Goal: Task Accomplishment & Management: Use online tool/utility

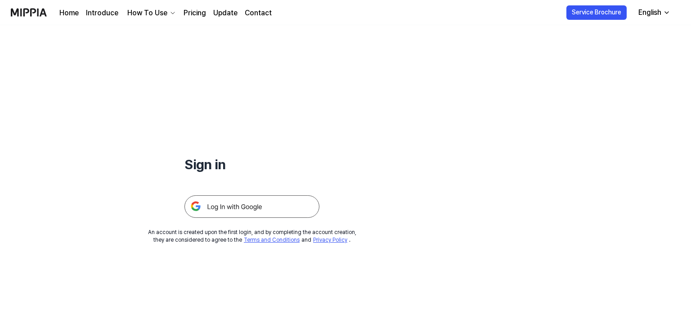
click at [273, 203] on img at bounding box center [252, 206] width 135 height 23
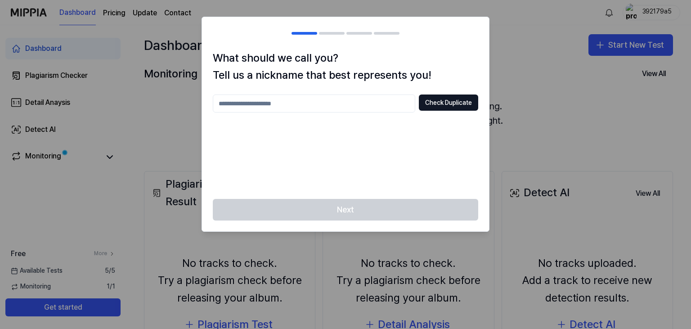
click at [330, 102] on input "text" at bounding box center [314, 104] width 203 height 18
click at [407, 215] on div "Next" at bounding box center [345, 215] width 287 height 32
click at [451, 108] on button "Check Duplicate" at bounding box center [448, 103] width 59 height 16
click at [348, 98] on input "****" at bounding box center [314, 104] width 203 height 18
type input "**********"
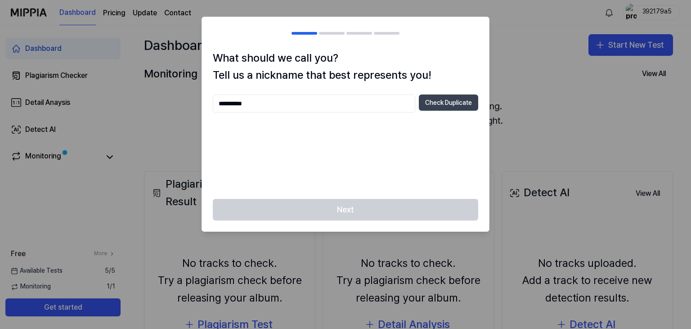
click at [430, 102] on button "Check Duplicate" at bounding box center [448, 103] width 59 height 16
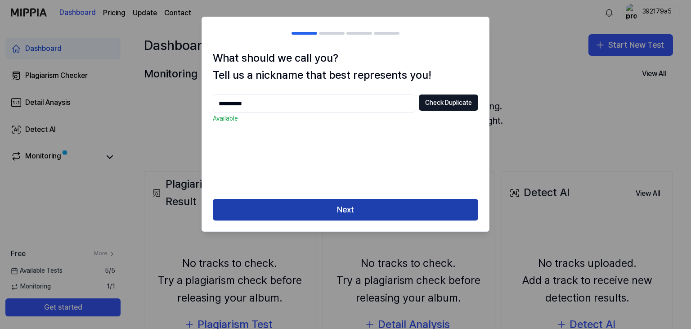
click at [379, 200] on button "Next" at bounding box center [346, 210] width 266 height 22
click at [376, 206] on button "Next" at bounding box center [346, 210] width 266 height 22
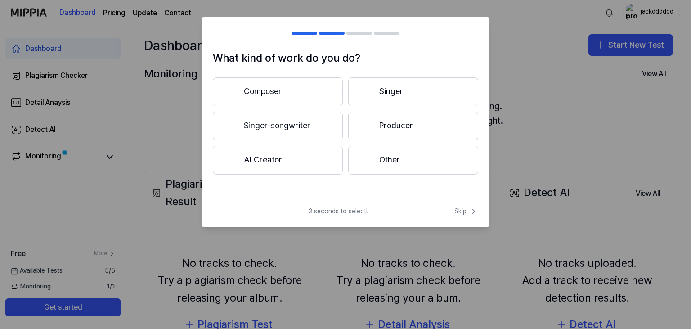
click at [385, 137] on button "Producer" at bounding box center [413, 126] width 130 height 29
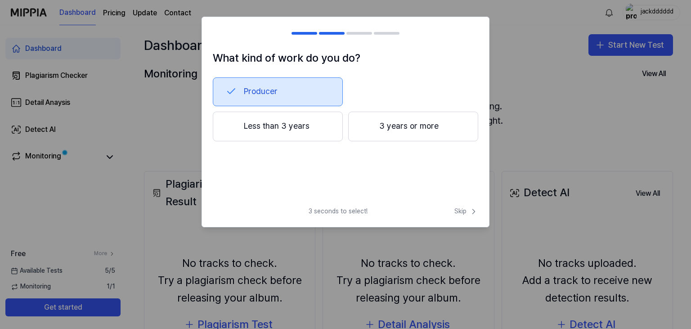
click at [288, 132] on button "Less than 3 years" at bounding box center [278, 127] width 130 height 30
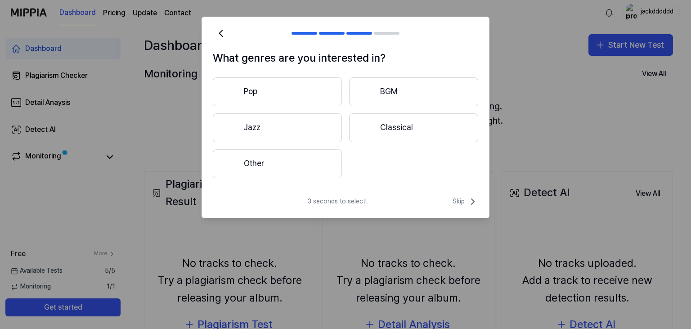
click at [307, 163] on button "Other" at bounding box center [277, 163] width 129 height 29
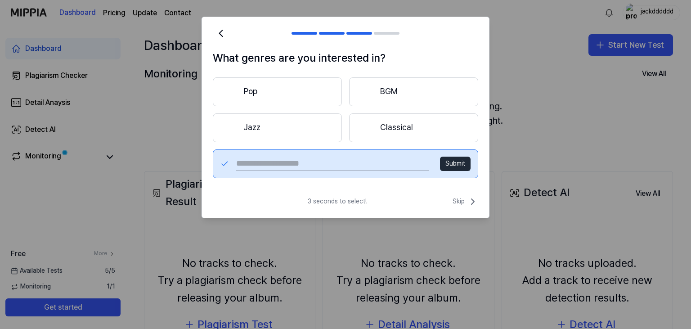
click at [347, 167] on input "text" at bounding box center [332, 164] width 193 height 14
type input "****"
click at [460, 165] on button "Submit" at bounding box center [455, 164] width 31 height 14
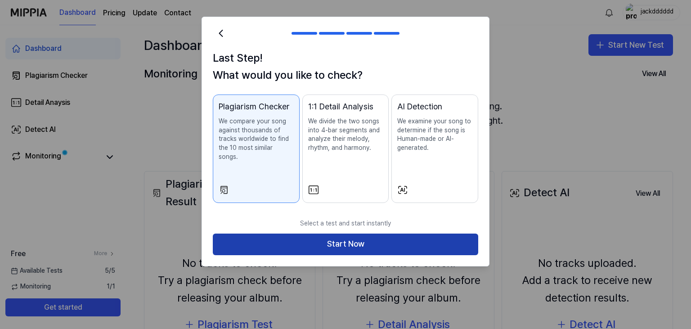
click at [435, 235] on button "Start Now" at bounding box center [346, 245] width 266 height 22
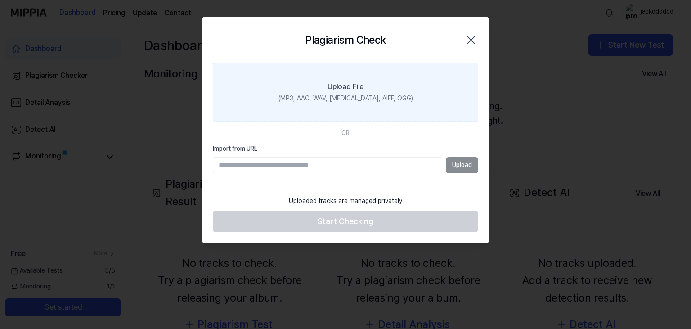
click at [331, 80] on label "Upload File (MP3, AAC, WAV, FLAC, AIFF, OGG)" at bounding box center [346, 92] width 266 height 59
click at [0, 0] on input "Upload File (MP3, AAC, WAV, FLAC, AIFF, OGG)" at bounding box center [0, 0] width 0 height 0
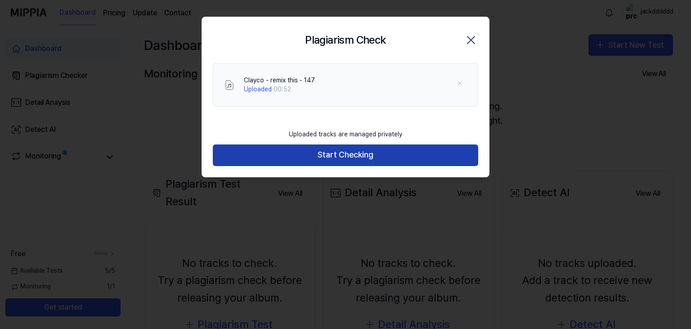
click at [323, 159] on button "Start Checking" at bounding box center [346, 156] width 266 height 22
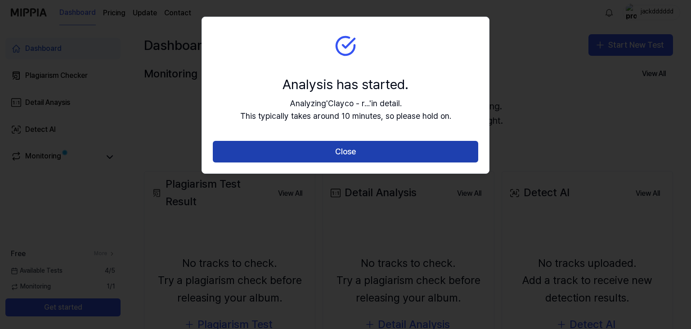
click at [345, 154] on button "Close" at bounding box center [346, 152] width 266 height 22
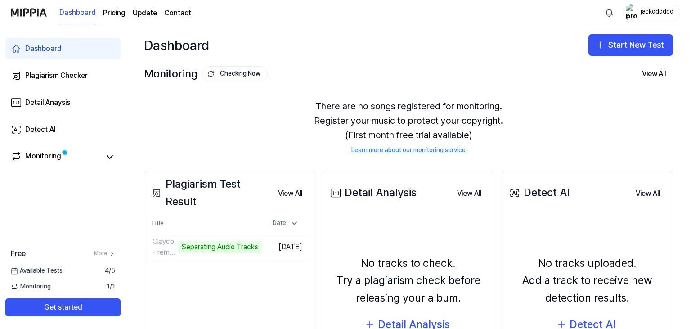
scroll to position [95, 0]
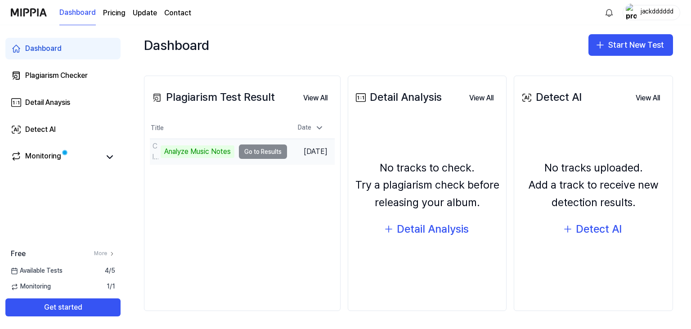
click at [253, 150] on td "Clayco - remix this - 147 Analyze Music Notes Go to Results" at bounding box center [218, 151] width 137 height 25
click at [263, 156] on td "Clayco - remix this - 147 Analyze Music Notes Go to Results" at bounding box center [218, 151] width 137 height 25
click at [254, 152] on td "Clayco - remix this - 147 Analyze Music Notes Go to Results" at bounding box center [218, 151] width 137 height 25
click at [264, 156] on td "Clayco - remix this - 147 Analyze Music Notes Go to Results" at bounding box center [218, 151] width 137 height 25
click at [257, 147] on td "Clayco - remix this - 147 Analyze Music Notes Go to Results" at bounding box center [218, 151] width 137 height 25
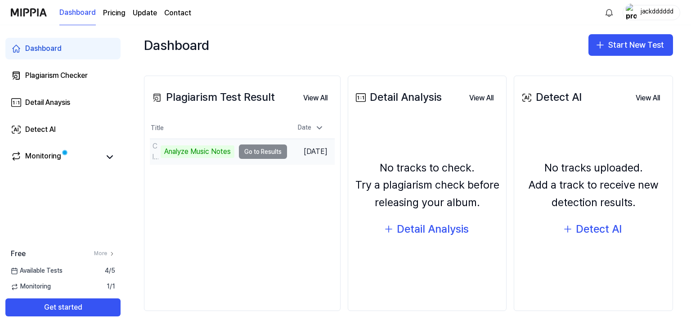
drag, startPoint x: 267, startPoint y: 149, endPoint x: 293, endPoint y: 140, distance: 27.0
click at [267, 149] on td "Clayco - remix this - 147 Analyze Music Notes Go to Results" at bounding box center [218, 151] width 137 height 25
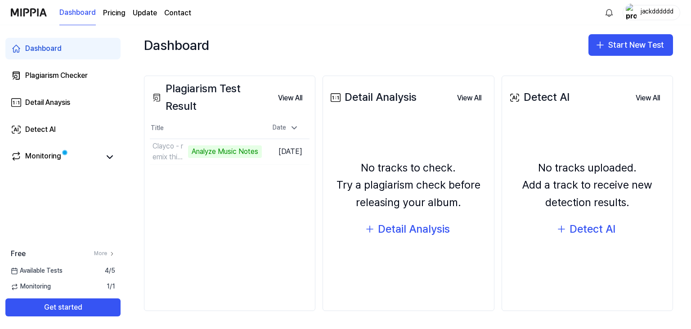
click at [311, 131] on div "Plagiarism Test Result View All Plagiarism Test Result Title Date Clayco - remi…" at bounding box center [230, 194] width 172 height 236
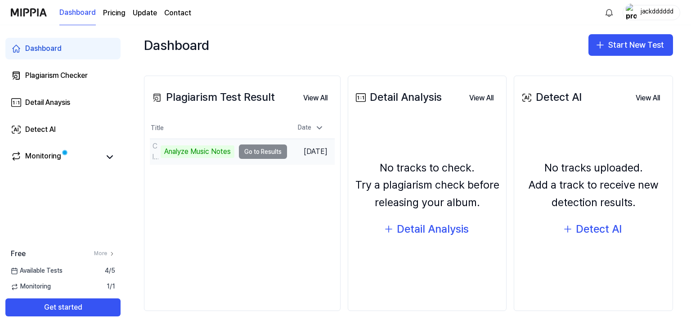
click at [262, 150] on td "Clayco - remix this - 147 Analyze Music Notes Go to Results" at bounding box center [218, 151] width 137 height 25
click at [262, 156] on td "Clayco - remix this - 147 Analyze Music Notes Go to Results" at bounding box center [218, 151] width 137 height 25
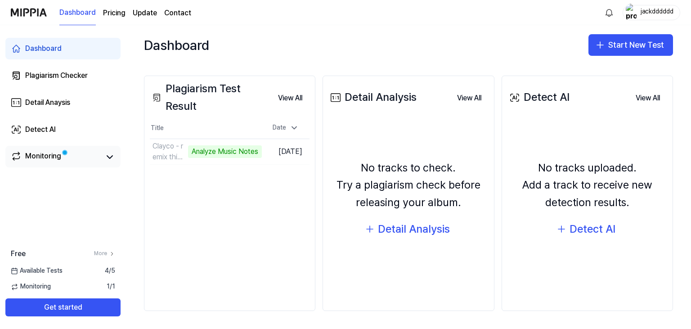
click at [77, 157] on link "Monitoring" at bounding box center [56, 157] width 90 height 13
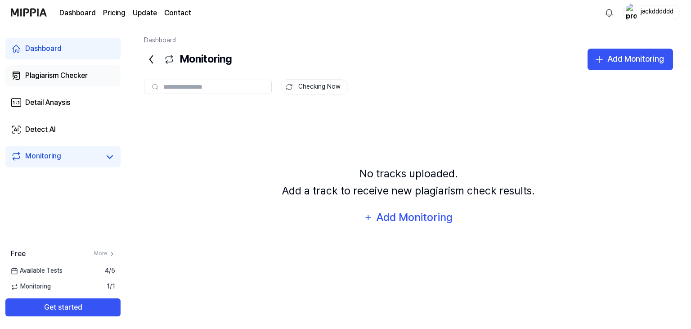
click at [41, 76] on div "Plagiarism Checker" at bounding box center [56, 75] width 63 height 11
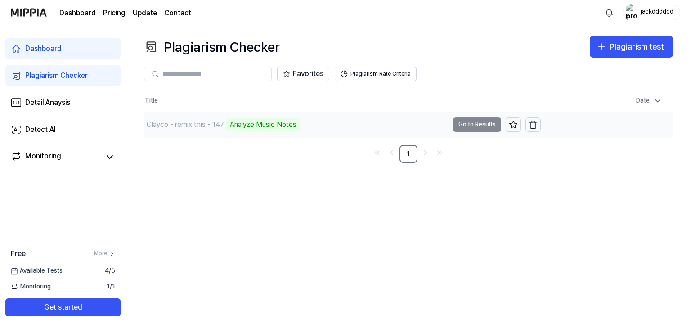
click at [467, 126] on td "Clayco - remix this - 147 Analyze Music Notes Go to Results" at bounding box center [342, 124] width 397 height 25
click at [456, 167] on div "Plagiarism Checker Plagiarism test Plagiarism Checker Detail Analysis Detect AI…" at bounding box center [408, 177] width 565 height 304
click at [265, 127] on div "Analyze Music Notes" at bounding box center [263, 124] width 74 height 13
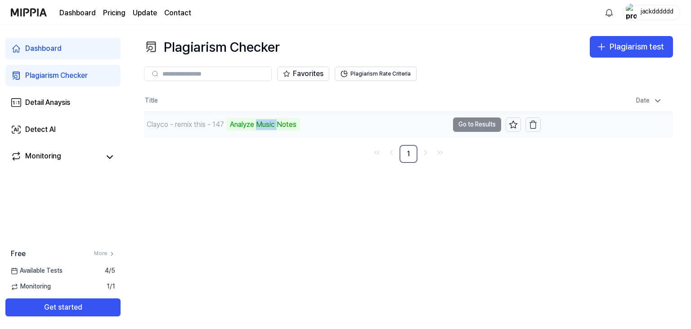
click at [265, 127] on div "Analyze Music Notes" at bounding box center [263, 124] width 74 height 13
click at [200, 125] on div "Clayco - remix this - 147" at bounding box center [185, 124] width 77 height 11
click at [197, 125] on div "Clayco - remix this - 147" at bounding box center [185, 124] width 77 height 11
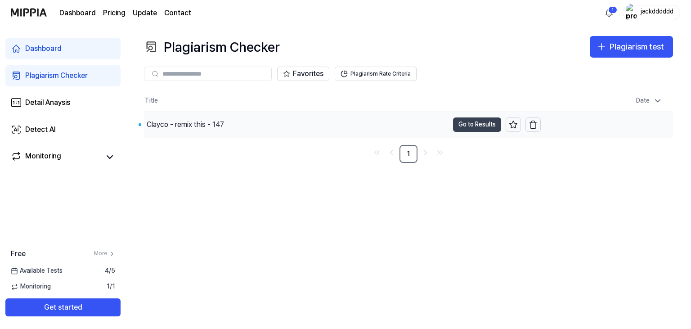
click at [468, 123] on button "Go to Results" at bounding box center [477, 124] width 48 height 14
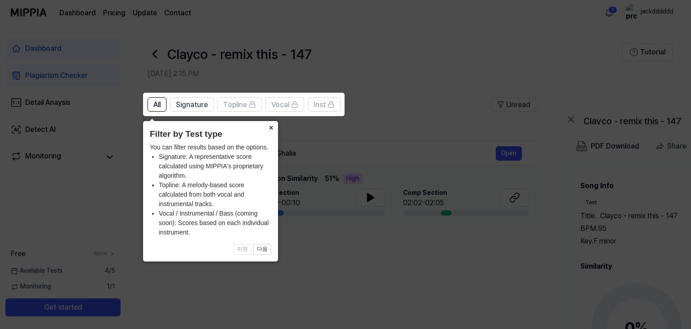
click at [273, 128] on button "×" at bounding box center [271, 127] width 14 height 13
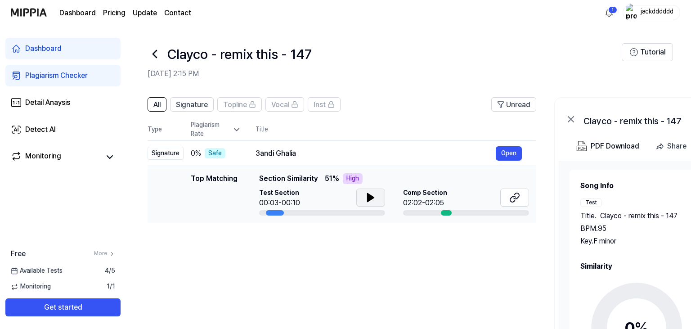
click at [377, 203] on button at bounding box center [371, 198] width 29 height 18
click at [507, 157] on button "Open" at bounding box center [509, 153] width 26 height 14
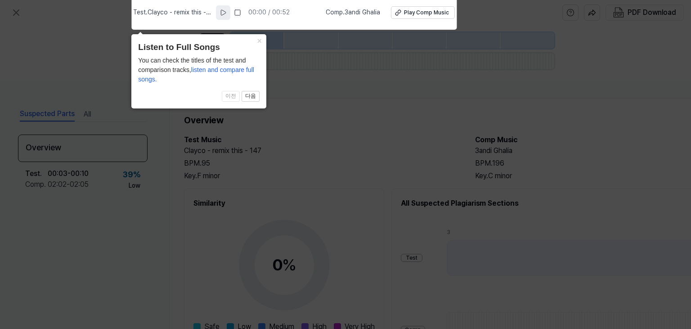
click at [227, 13] on icon at bounding box center [223, 12] width 7 height 7
click at [225, 13] on rect at bounding box center [224, 12] width 1 height 5
click at [262, 42] on button "×" at bounding box center [259, 40] width 14 height 13
